Goal: Task Accomplishment & Management: Complete application form

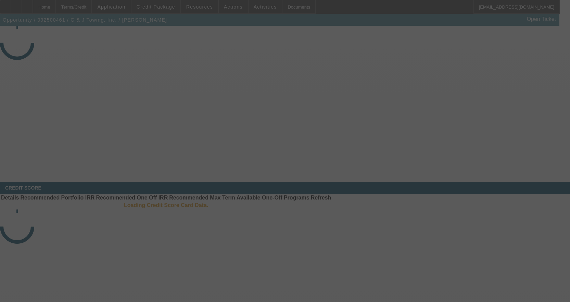
select select "3"
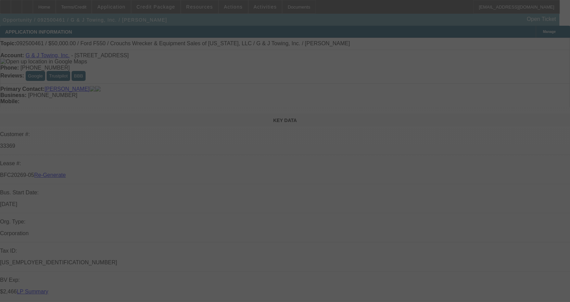
select select "0"
select select "2"
select select "0"
select select "6"
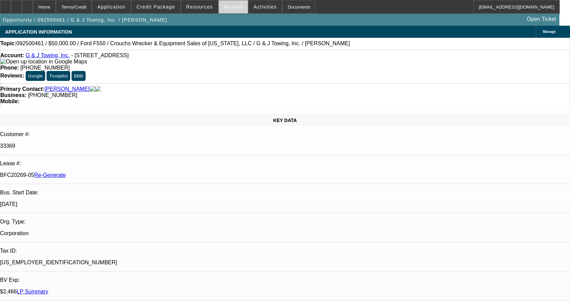
click at [237, 5] on span at bounding box center [233, 7] width 29 height 16
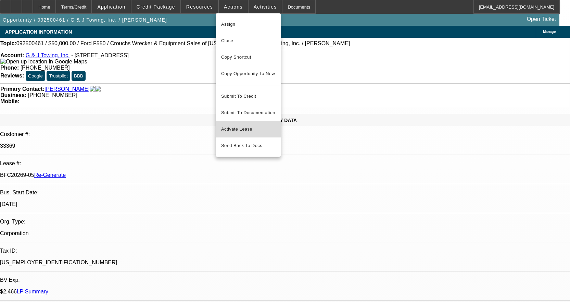
click at [233, 125] on span "Activate Lease" at bounding box center [248, 129] width 54 height 8
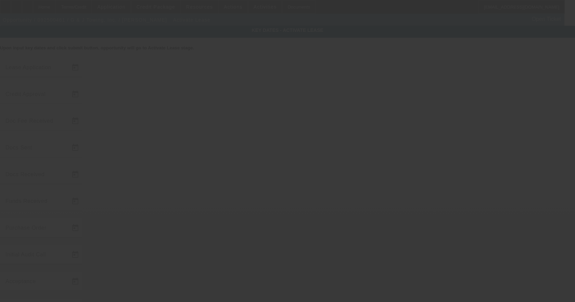
type input "[DATE]"
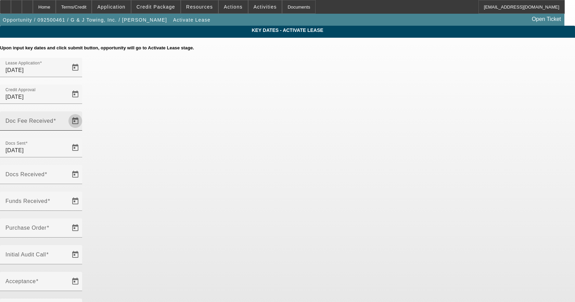
click at [84, 113] on span "Open calendar" at bounding box center [75, 121] width 16 height 16
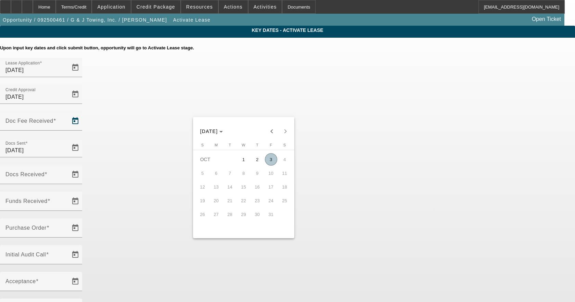
click at [269, 161] on span "3" at bounding box center [271, 159] width 12 height 12
type input "[DATE]"
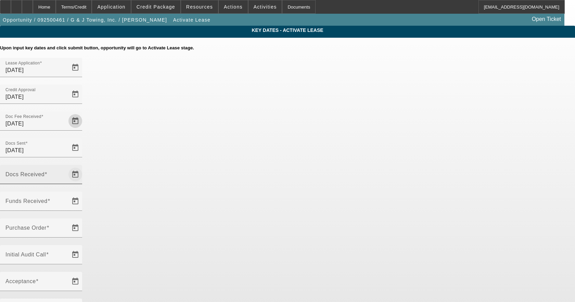
click at [84, 166] on span "Open calendar" at bounding box center [75, 174] width 16 height 16
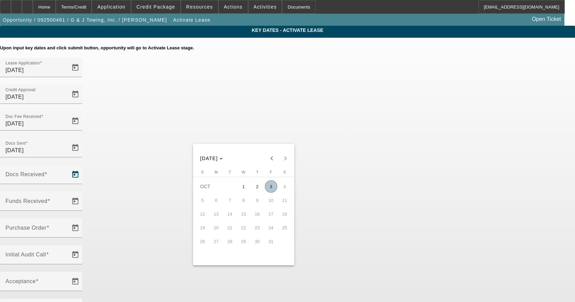
click at [268, 188] on span "3" at bounding box center [271, 186] width 12 height 12
type input "[DATE]"
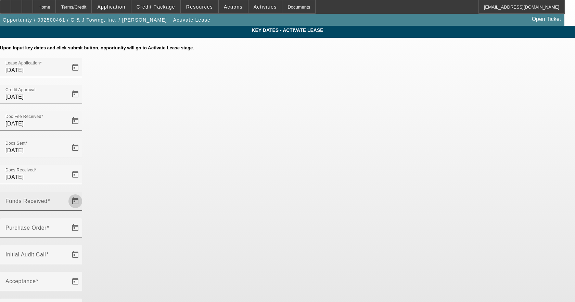
click at [84, 193] on span "Open calendar" at bounding box center [75, 201] width 16 height 16
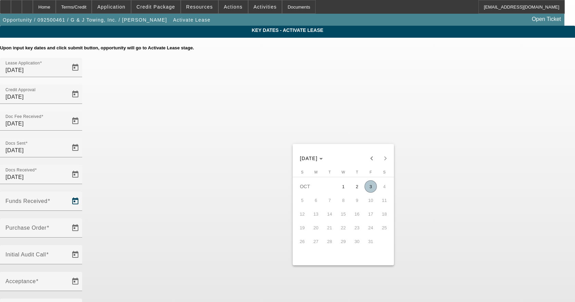
drag, startPoint x: 371, startPoint y: 185, endPoint x: 359, endPoint y: 180, distance: 13.2
click at [368, 183] on span "3" at bounding box center [371, 186] width 12 height 12
type input "[DATE]"
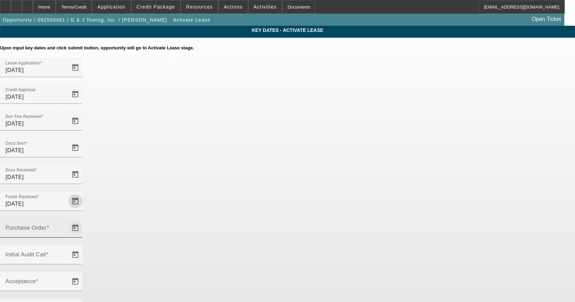
click at [84, 219] on span "Open calendar" at bounding box center [75, 227] width 16 height 16
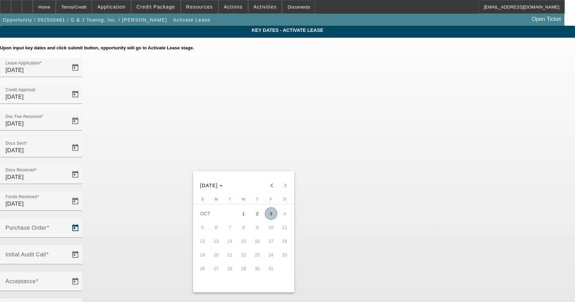
click at [273, 215] on span "3" at bounding box center [271, 213] width 12 height 12
type input "[DATE]"
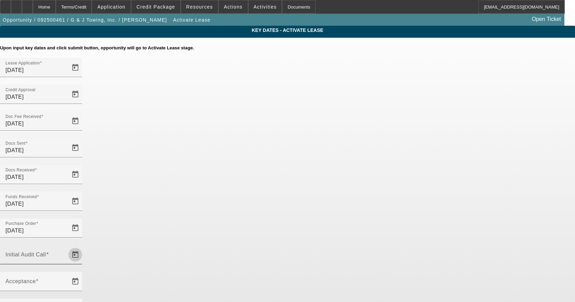
click at [84, 246] on span "Open calendar" at bounding box center [75, 254] width 16 height 16
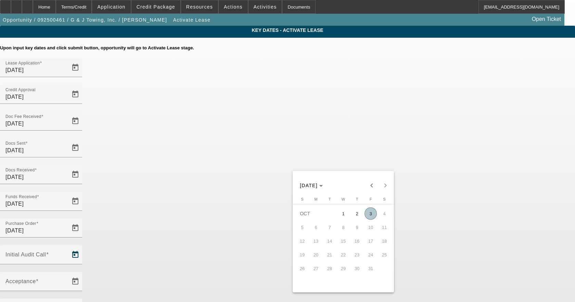
click at [373, 213] on span "3" at bounding box center [371, 213] width 12 height 12
type input "[DATE]"
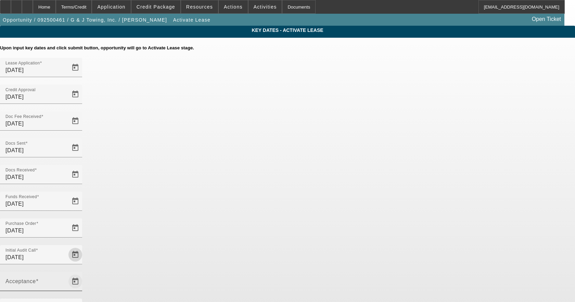
click at [84, 273] on span "Open calendar" at bounding box center [75, 281] width 16 height 16
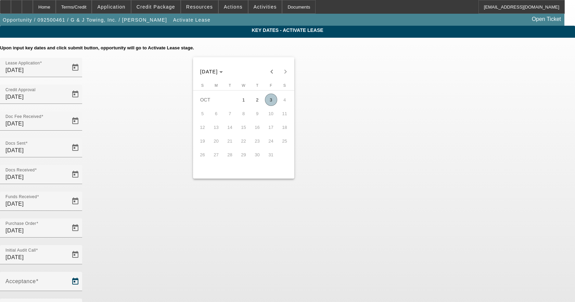
drag, startPoint x: 271, startPoint y: 100, endPoint x: 283, endPoint y: 114, distance: 19.2
click at [271, 100] on span "3" at bounding box center [271, 99] width 12 height 12
type input "[DATE]"
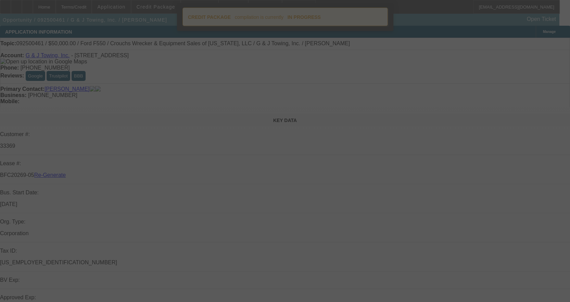
select select "4"
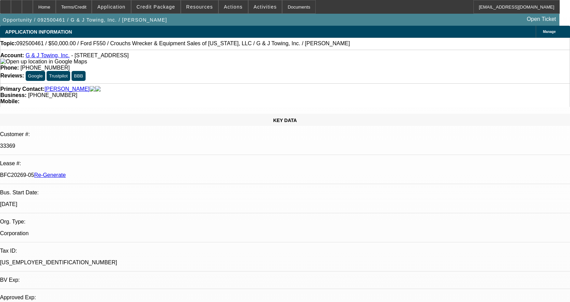
select select "0"
select select "2"
select select "0"
select select "6"
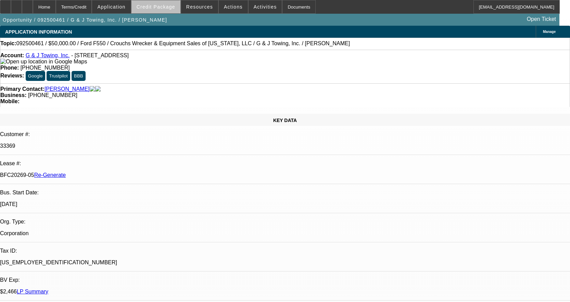
click at [170, 10] on span at bounding box center [155, 7] width 49 height 16
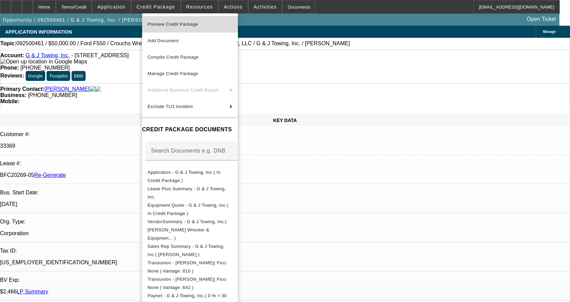
click at [177, 26] on span "Preview Credit Package" at bounding box center [173, 24] width 51 height 5
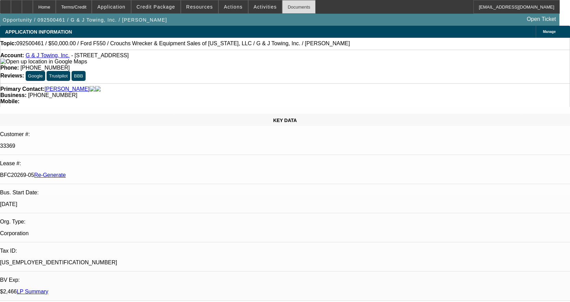
click at [293, 7] on div "Documents" at bounding box center [299, 7] width 34 height 14
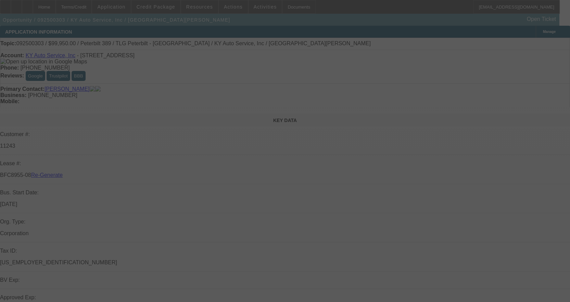
select select "3"
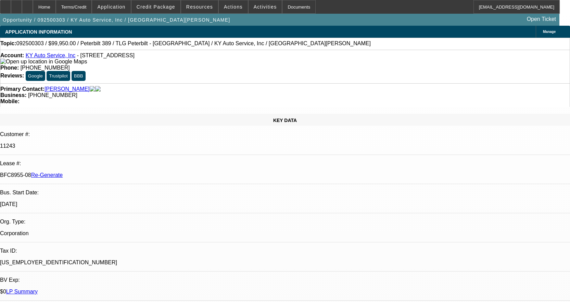
select select "0"
select select "2"
select select "0"
select select "6"
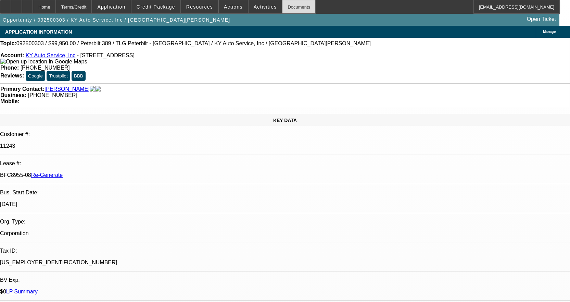
click at [285, 5] on div "Documents" at bounding box center [299, 7] width 34 height 14
click at [170, 12] on span at bounding box center [155, 7] width 49 height 16
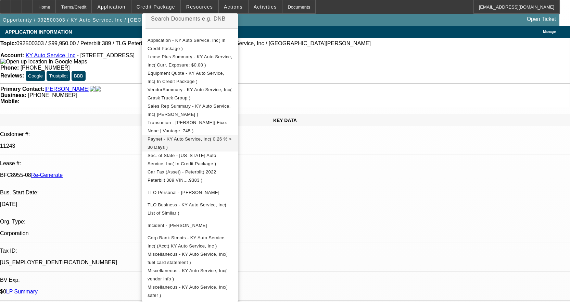
scroll to position [137, 0]
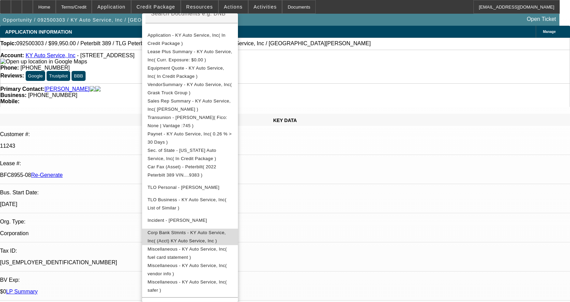
click at [226, 230] on span "Corp Bank Stmnts - KY Auto Service, Inc( (Acct) KY Auto Service, Inc )" at bounding box center [190, 236] width 85 height 16
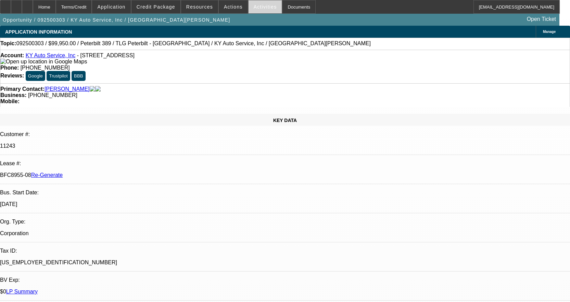
click at [254, 5] on span "Activities" at bounding box center [265, 6] width 23 height 5
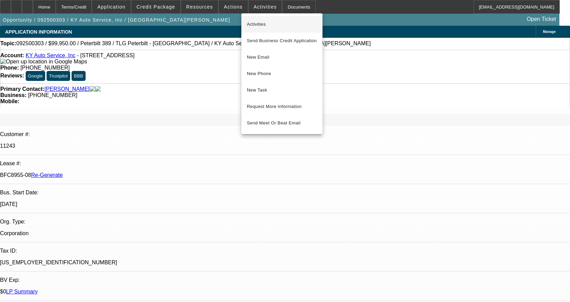
click at [258, 21] on span "Activities" at bounding box center [282, 24] width 70 height 8
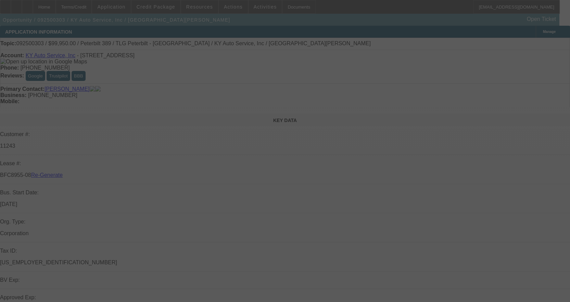
select select "3"
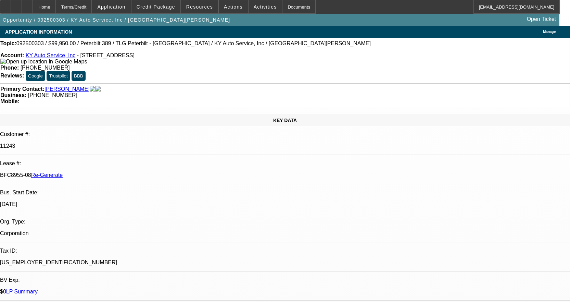
select select "0"
select select "2"
select select "0"
select select "6"
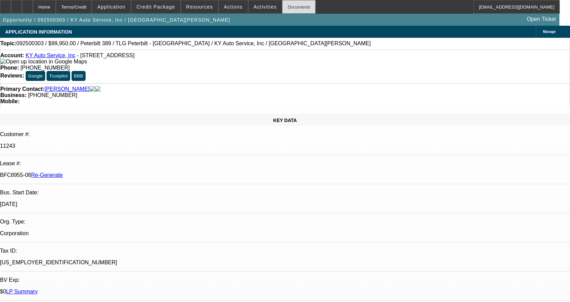
click at [289, 11] on div "Documents" at bounding box center [299, 7] width 34 height 14
click at [287, 10] on div "Documents" at bounding box center [299, 7] width 34 height 14
click at [291, 6] on div "Documents" at bounding box center [299, 7] width 34 height 14
click at [289, 7] on div "Documents" at bounding box center [299, 7] width 34 height 14
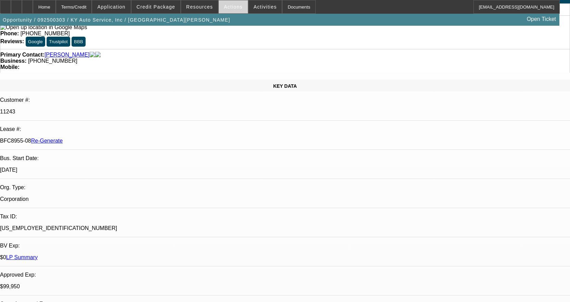
click at [229, 4] on span "Actions" at bounding box center [233, 6] width 19 height 5
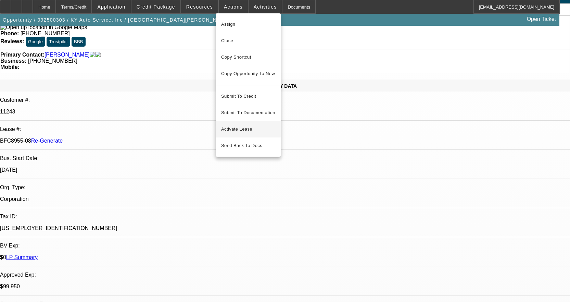
click at [223, 125] on span "Activate Lease" at bounding box center [248, 129] width 54 height 8
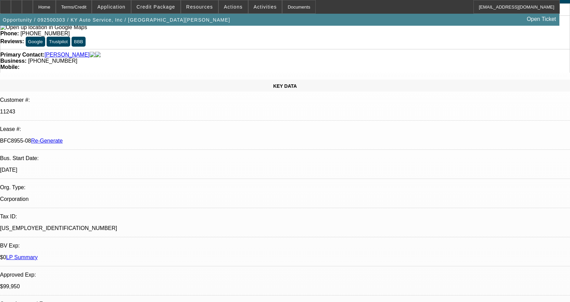
scroll to position [0, 0]
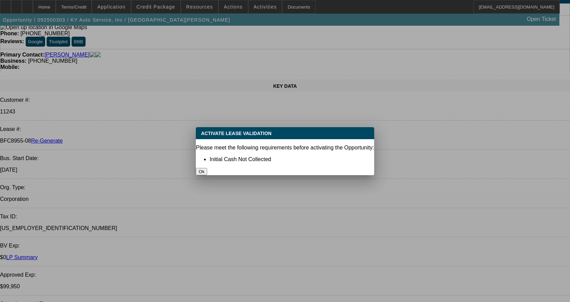
click at [207, 168] on button "Ok" at bounding box center [201, 171] width 11 height 7
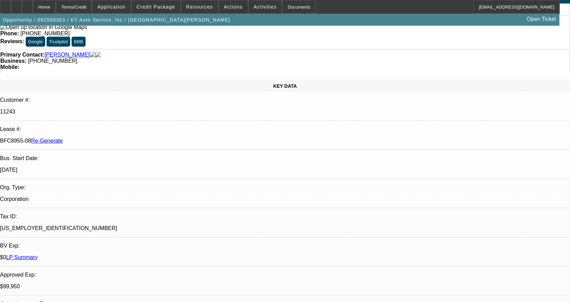
scroll to position [34, 0]
click at [286, 4] on div "Documents" at bounding box center [299, 7] width 34 height 14
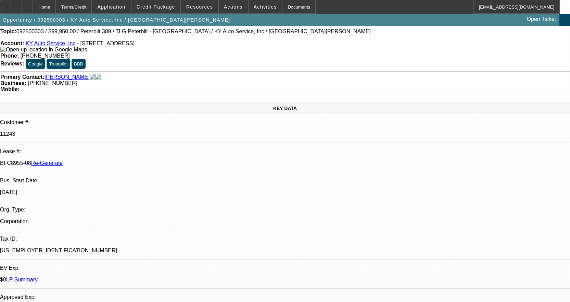
scroll to position [0, 0]
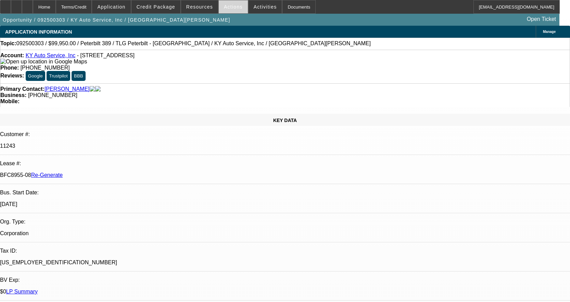
click at [231, 8] on span "Actions" at bounding box center [233, 6] width 19 height 5
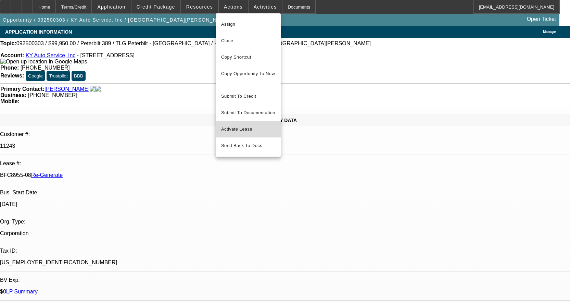
click at [239, 125] on span "Activate Lease" at bounding box center [248, 129] width 54 height 8
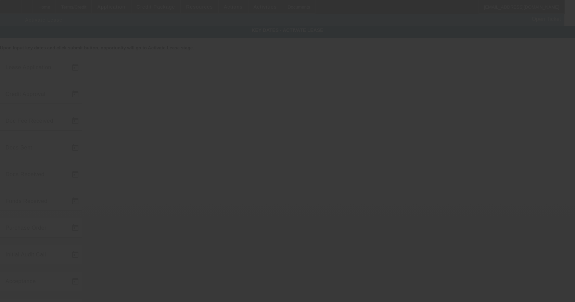
type input "9/15/2025"
type input "10/2/2025"
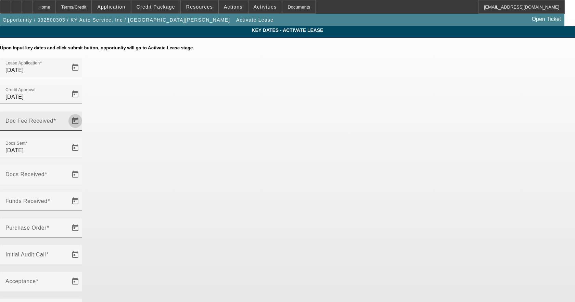
click at [84, 113] on span "Open calendar" at bounding box center [75, 121] width 16 height 16
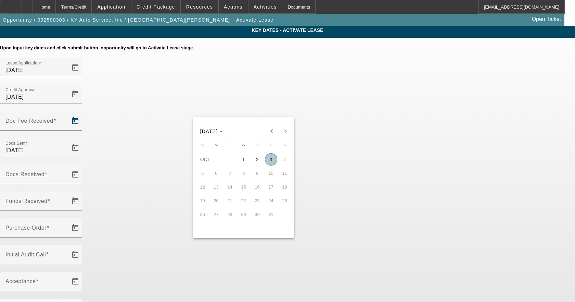
click at [270, 155] on button "3" at bounding box center [271, 159] width 14 height 14
type input "[DATE]"
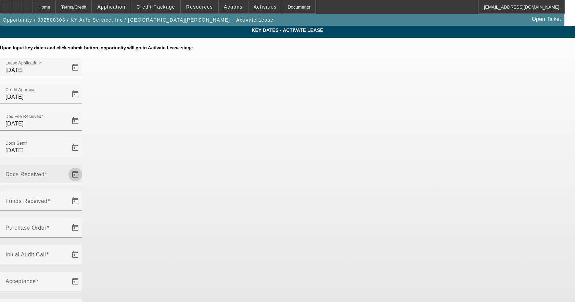
click at [84, 166] on span "Open calendar" at bounding box center [75, 174] width 16 height 16
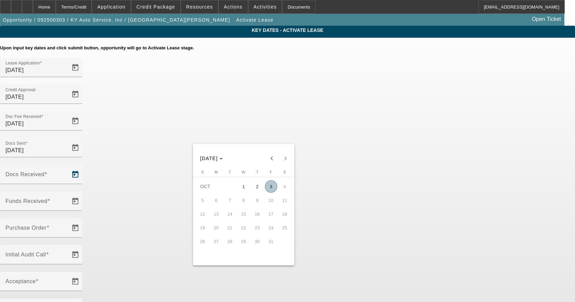
click at [274, 186] on span "3" at bounding box center [271, 186] width 12 height 12
type input "[DATE]"
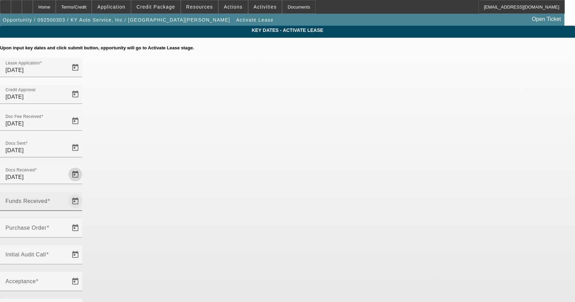
click at [84, 193] on span "Open calendar" at bounding box center [75, 201] width 16 height 16
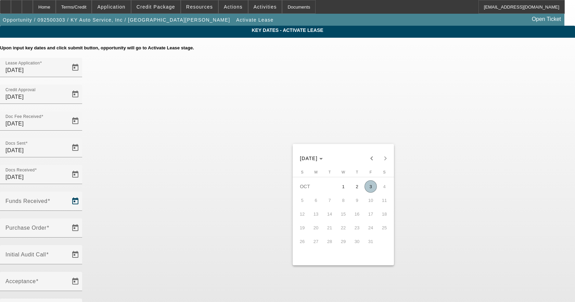
click at [374, 186] on span "3" at bounding box center [371, 186] width 12 height 12
type input "[DATE]"
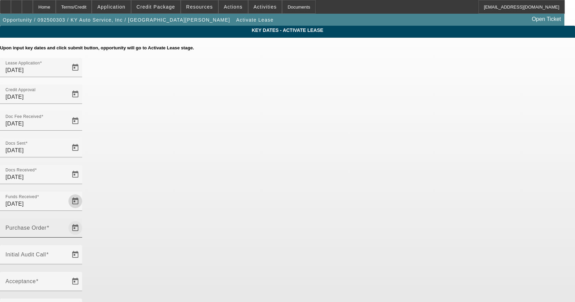
click at [84, 219] on span "Open calendar" at bounding box center [75, 227] width 16 height 16
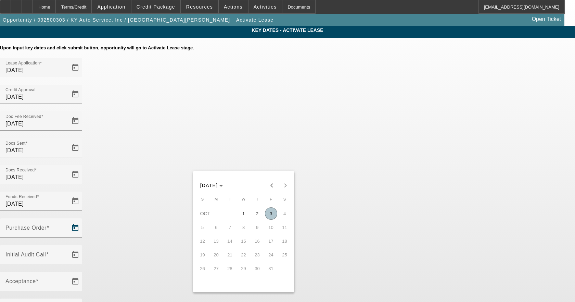
click at [270, 212] on span "3" at bounding box center [271, 213] width 12 height 12
type input "[DATE]"
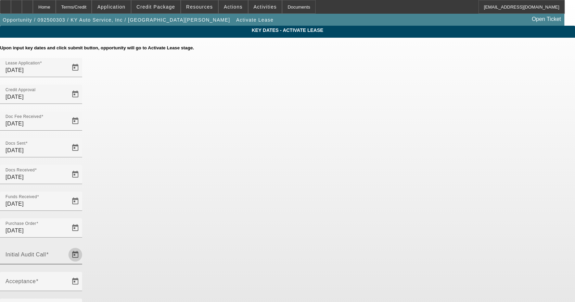
click at [84, 246] on span "Open calendar" at bounding box center [75, 254] width 16 height 16
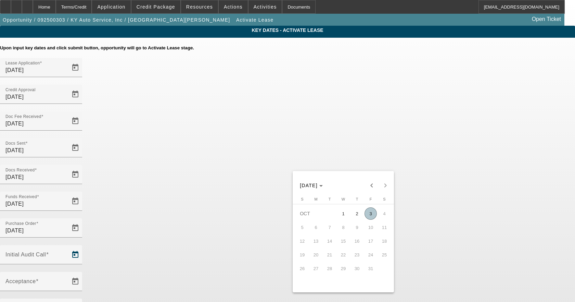
click at [370, 212] on span "3" at bounding box center [371, 213] width 12 height 12
type input "[DATE]"
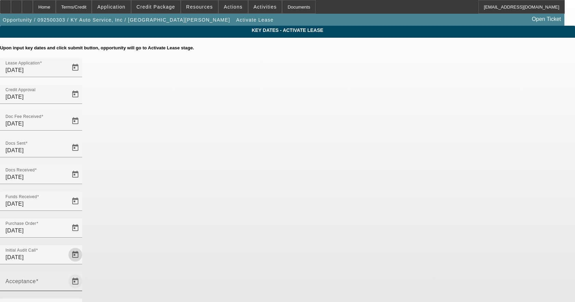
click at [84, 273] on span "Open calendar" at bounding box center [75, 281] width 16 height 16
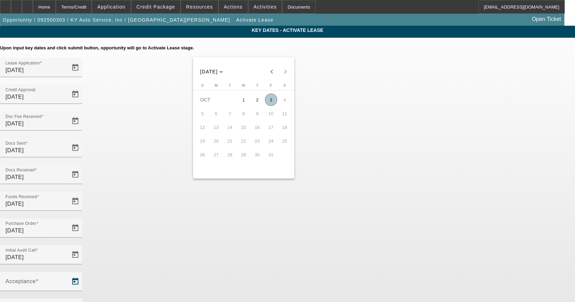
click at [273, 99] on span "3" at bounding box center [271, 99] width 12 height 12
type input "[DATE]"
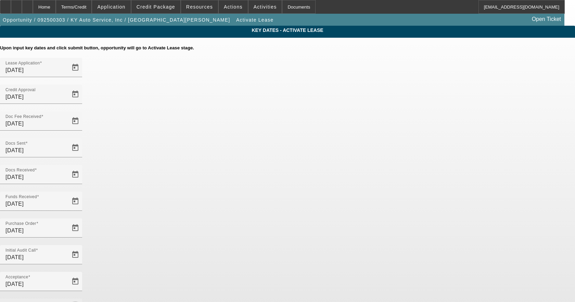
click at [84, 300] on span "Open calendar" at bounding box center [75, 308] width 16 height 16
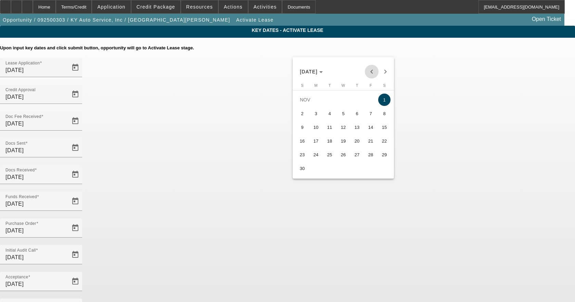
click at [371, 68] on span "Previous month" at bounding box center [372, 72] width 14 height 14
click at [346, 129] on span "15" at bounding box center [343, 127] width 12 height 12
type input "10/15/2025"
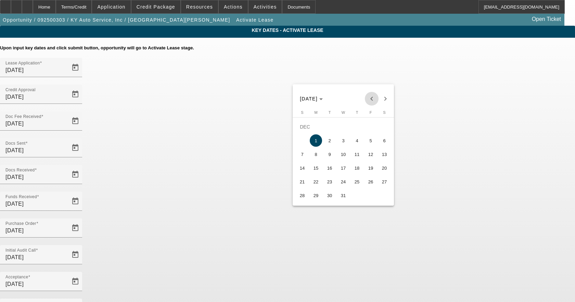
click at [372, 93] on button "Previous month" at bounding box center [372, 99] width 14 height 14
click at [382, 156] on span "15" at bounding box center [384, 154] width 12 height 12
type input "11/15/2025"
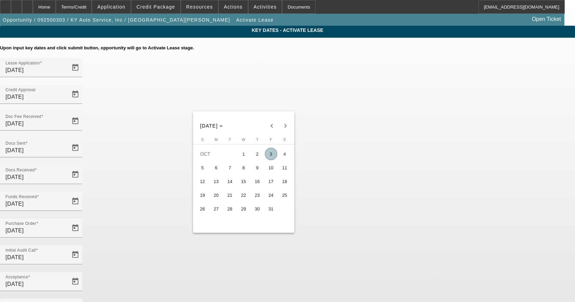
click at [217, 170] on span "6" at bounding box center [216, 167] width 12 height 12
type input "10/6/2025"
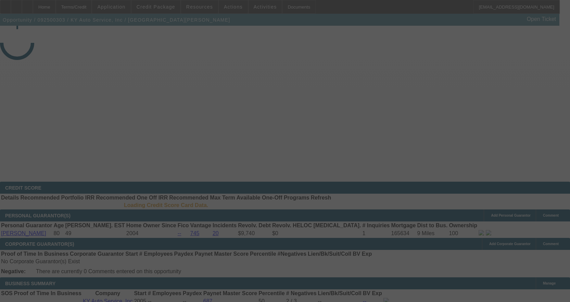
select select "4"
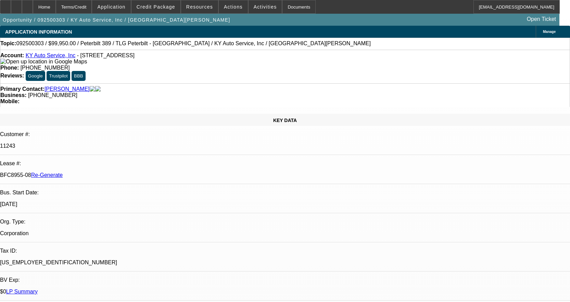
select select "0"
select select "2"
select select "0"
select select "6"
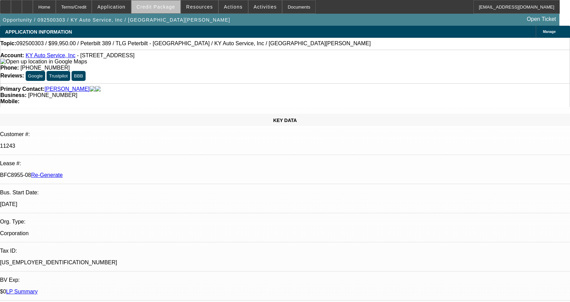
click at [171, 8] on span "Credit Package" at bounding box center [156, 6] width 39 height 5
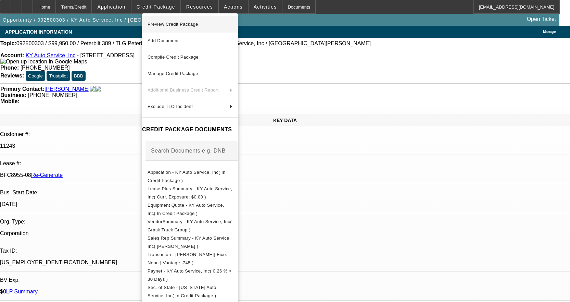
click at [175, 24] on span "Preview Credit Package" at bounding box center [173, 24] width 51 height 5
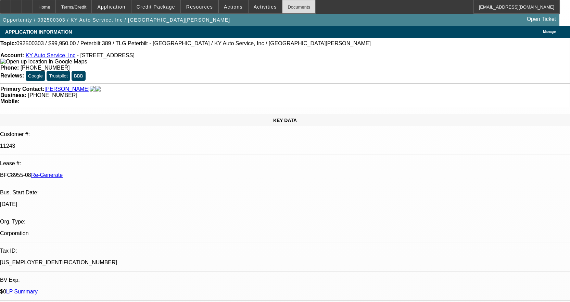
click at [294, 7] on div "Documents" at bounding box center [299, 7] width 34 height 14
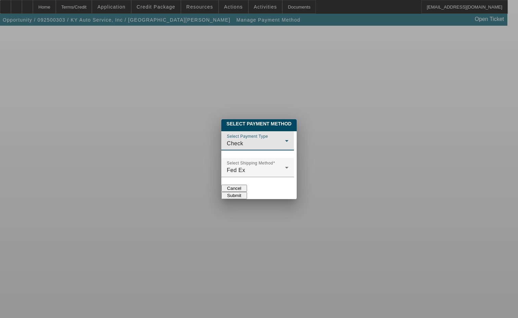
click at [239, 139] on div "Check" at bounding box center [256, 143] width 58 height 8
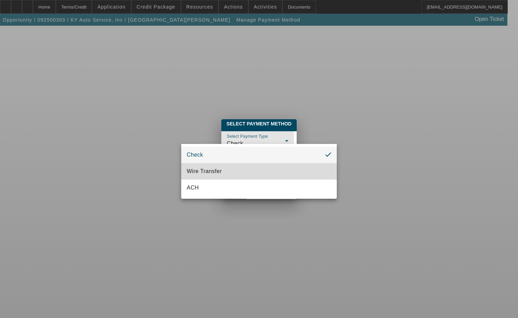
click at [216, 167] on span "Wire Transfer" at bounding box center [204, 171] width 35 height 8
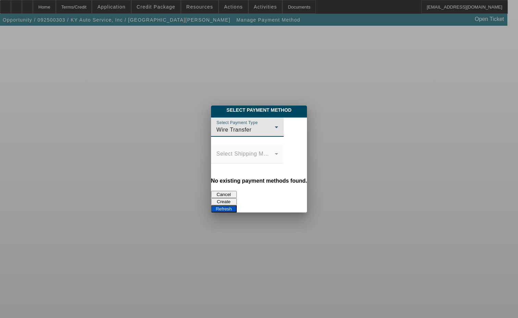
click at [237, 198] on button "Create" at bounding box center [224, 201] width 26 height 7
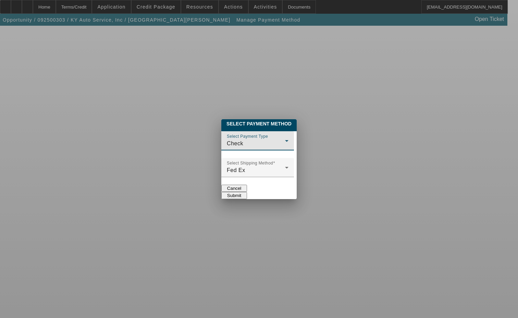
click at [227, 140] on span "Check" at bounding box center [235, 143] width 16 height 6
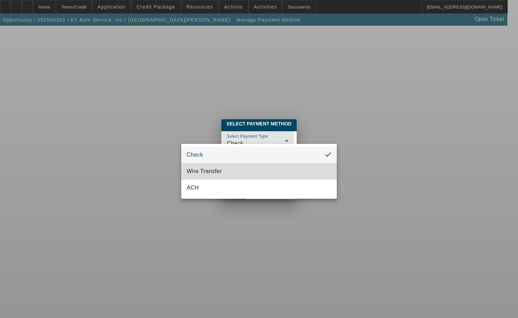
click at [199, 170] on span "Wire Transfer" at bounding box center [204, 171] width 35 height 8
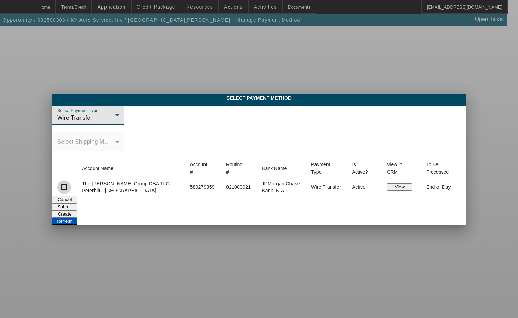
click at [71, 188] on input "checkbox" at bounding box center [64, 187] width 14 height 14
checkbox input "true"
click at [77, 207] on button "Submit" at bounding box center [65, 206] width 26 height 7
